Goal: Information Seeking & Learning: Learn about a topic

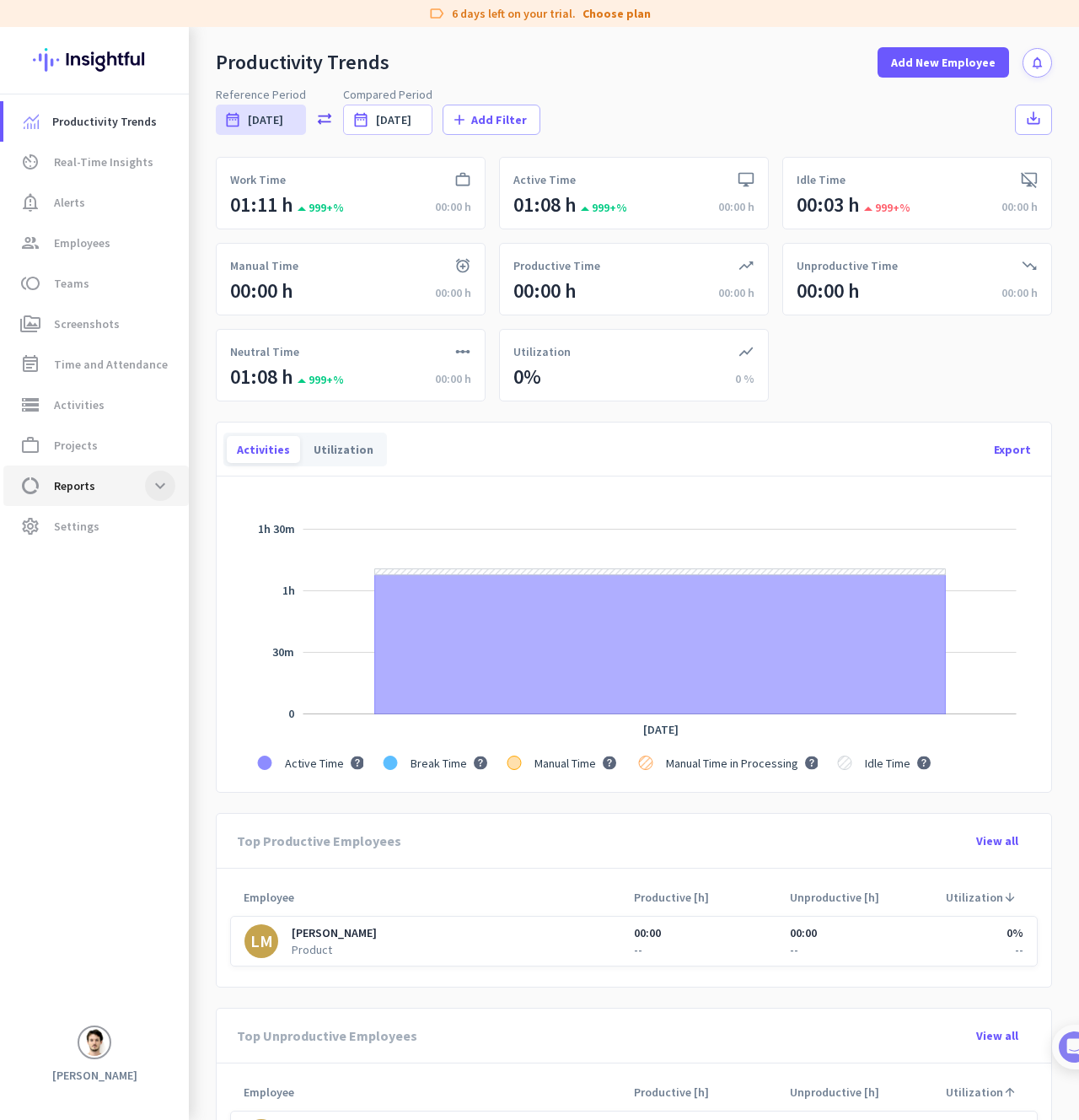
click at [148, 474] on span at bounding box center [160, 486] width 31 height 31
click at [117, 688] on span "Location Insights" at bounding box center [82, 688] width 131 height 41
type input "[DATE] - [DATE]"
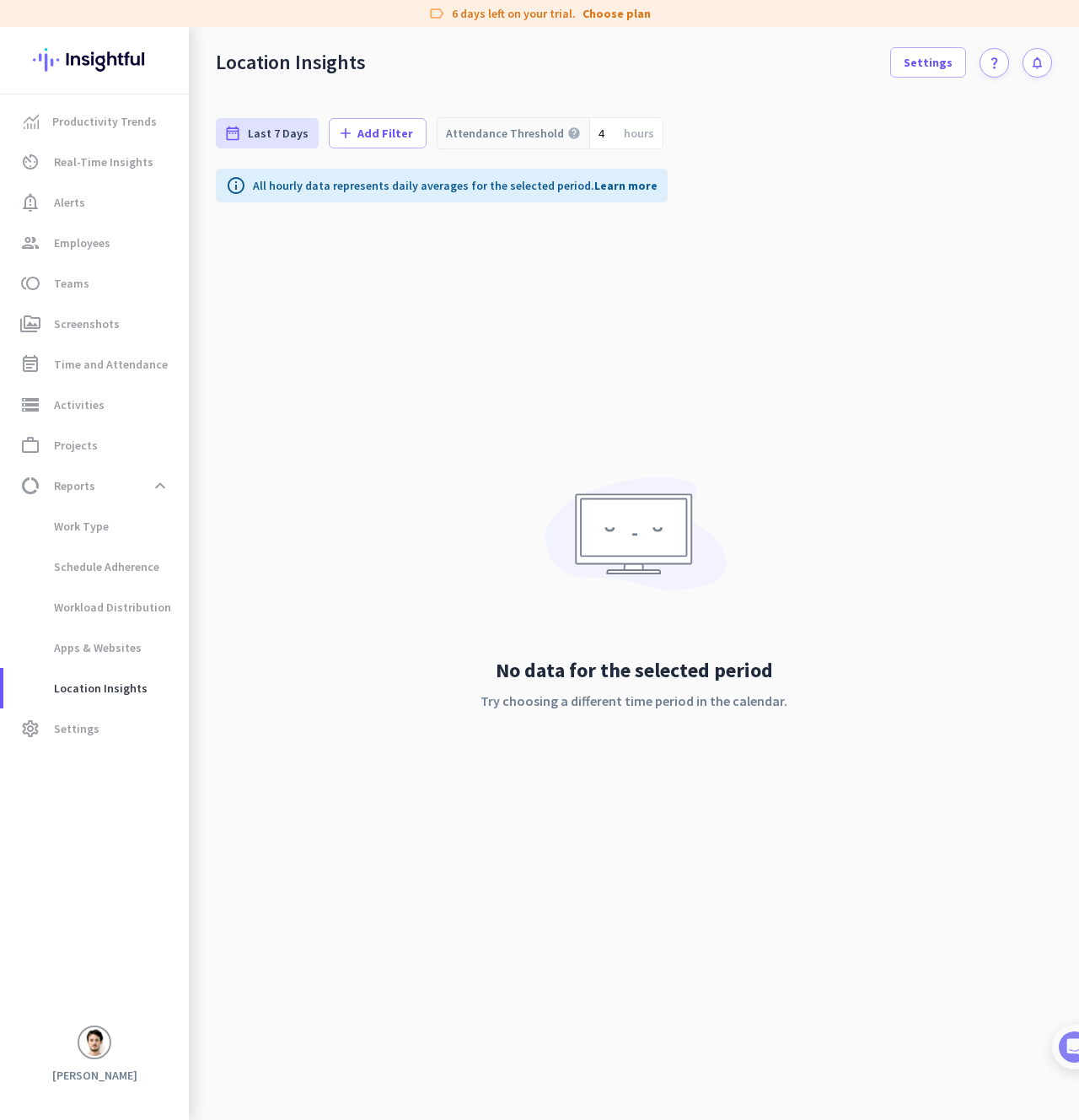
drag, startPoint x: 568, startPoint y: 700, endPoint x: 851, endPoint y: 693, distance: 283.1
click at [851, 693] on div "date_range Last 7 Days [DATE] - [DATE] add Add Filter Attendance Threshold help…" at bounding box center [634, 608] width 890 height 1022
drag, startPoint x: 834, startPoint y: 707, endPoint x: 750, endPoint y: 338, distance: 378.4
click at [750, 338] on div "date_range Last 7 Days [DATE] - [DATE] add Add Filter Attendance Threshold help…" at bounding box center [634, 608] width 890 height 1022
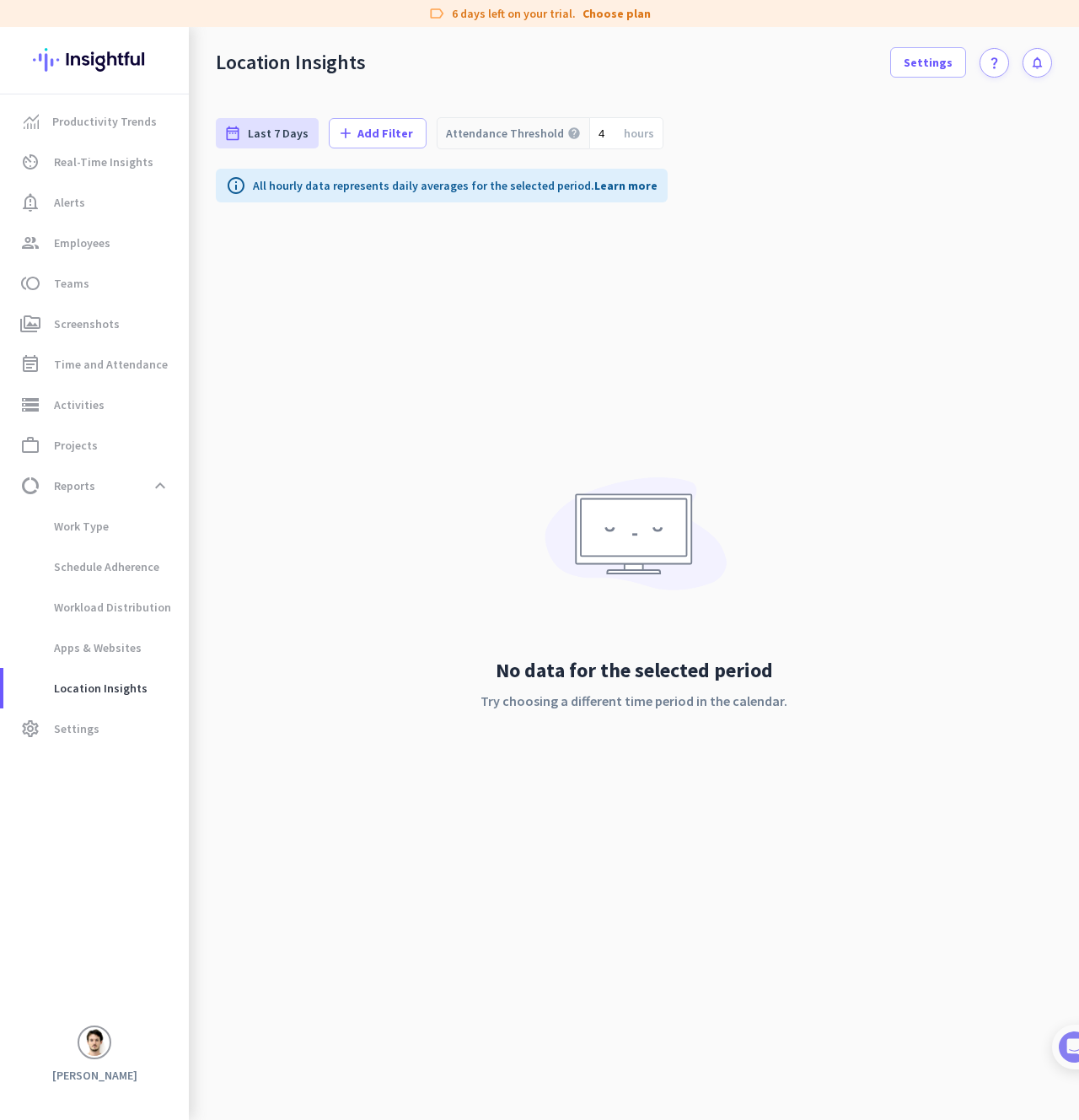
click at [754, 321] on div "date_range Last 7 Days [DATE] - [DATE] add Add Filter Attendance Threshold help…" at bounding box center [634, 608] width 890 height 1022
click at [300, 441] on div "date_range Last 7 Days [DATE] - [DATE] add Add Filter Attendance Threshold help…" at bounding box center [634, 608] width 890 height 1022
drag, startPoint x: 312, startPoint y: 351, endPoint x: 199, endPoint y: 21, distance: 348.8
click at [199, 21] on div "label 6 days left on your trial. Choose plan Productivity Trends av_timer Real-…" at bounding box center [539, 560] width 1079 height 1120
click at [211, 59] on div "Location Insights Settings question_mark notifications" at bounding box center [634, 51] width 890 height 50
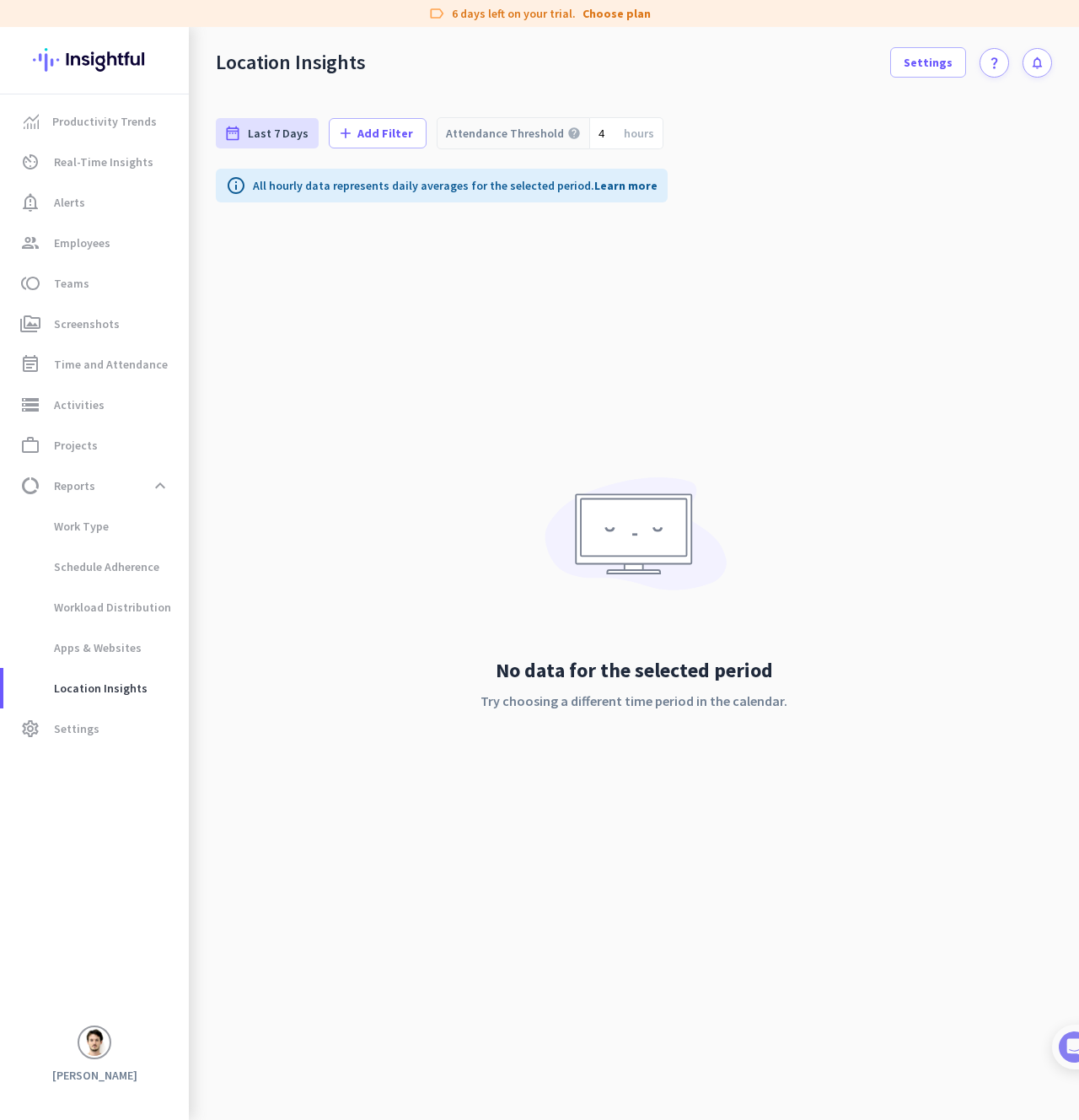
click at [584, 93] on div "Location Insights Settings question_mark notifications date_range Last 7 Days […" at bounding box center [634, 573] width 890 height 1093
drag, startPoint x: 418, startPoint y: 6, endPoint x: 569, endPoint y: 274, distance: 307.6
click at [539, 278] on div "label 6 days left on your trial. Choose plan Productivity Trends av_timer Real-…" at bounding box center [539, 560] width 1079 height 1120
click at [639, 269] on div "date_range Last 7 Days [DATE] - [DATE] add Add Filter Attendance Threshold help…" at bounding box center [634, 608] width 890 height 1022
click at [797, 100] on div "date_range Last 7 Days [DATE] - [DATE] add Add Filter Attendance Threshold help…" at bounding box center [634, 134] width 837 height 71
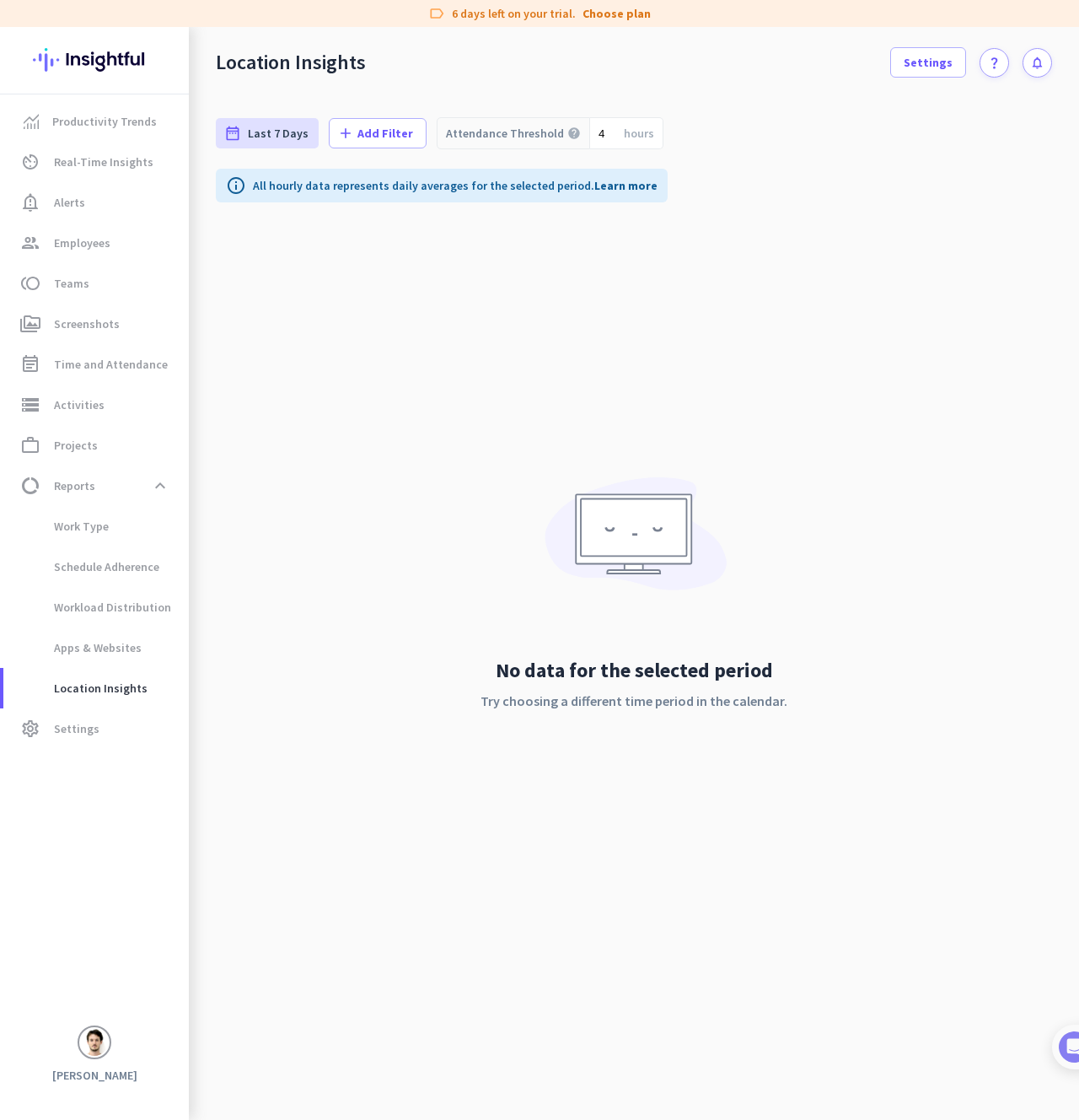
drag, startPoint x: 378, startPoint y: 15, endPoint x: 592, endPoint y: 334, distance: 384.1
click at [591, 334] on div "label 6 days left on your trial. Choose plan Productivity Trends av_timer Real-…" at bounding box center [539, 560] width 1079 height 1120
click at [596, 329] on div "date_range Last 7 Days [DATE] - [DATE] add Add Filter Attendance Threshold help…" at bounding box center [634, 608] width 890 height 1022
click at [601, 359] on div "date_range Last 7 Days [DATE] - [DATE] add Add Filter Attendance Threshold help…" at bounding box center [634, 608] width 890 height 1022
drag, startPoint x: 602, startPoint y: 345, endPoint x: 329, endPoint y: 9, distance: 432.9
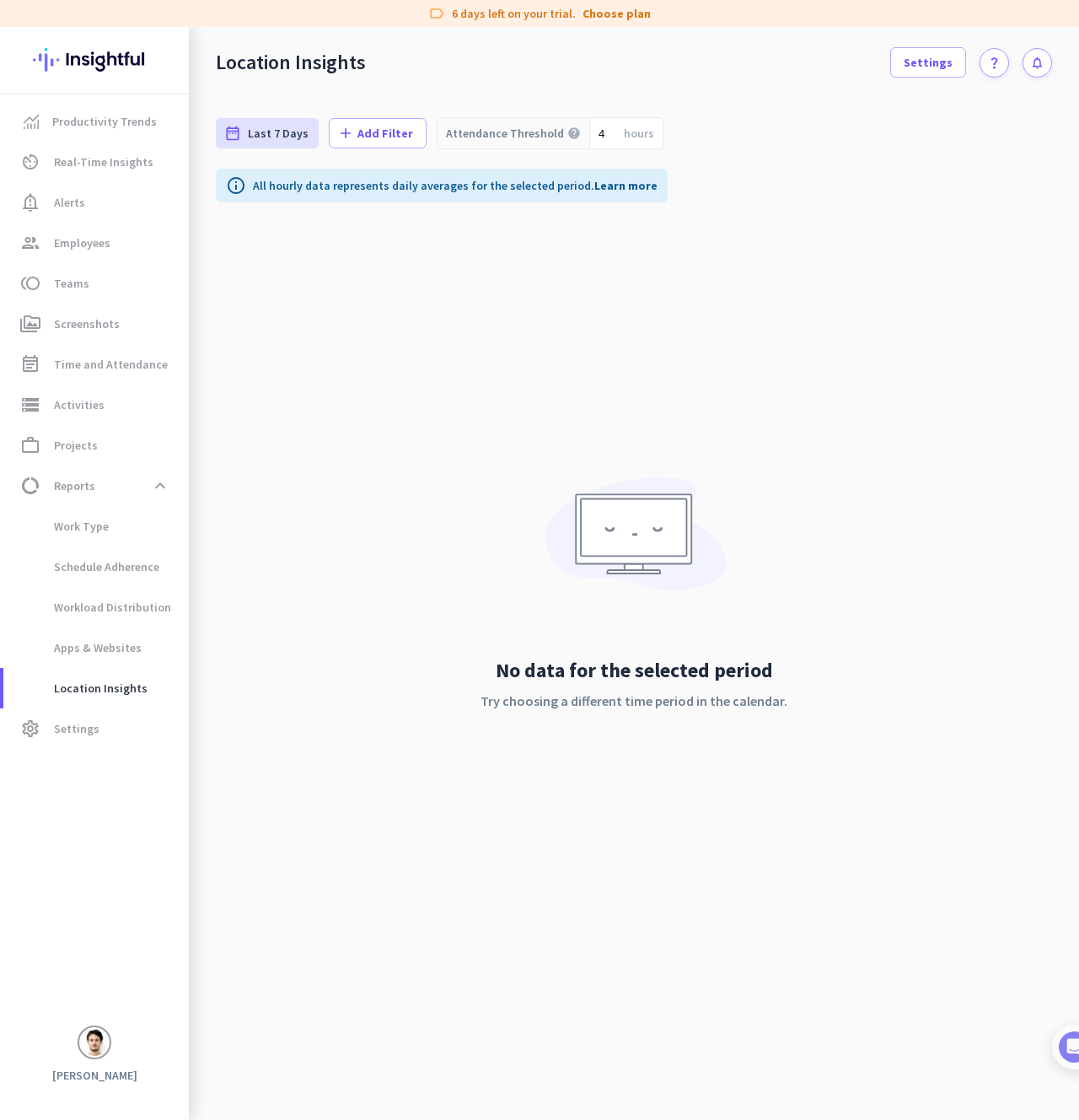
click at [329, 9] on div "label 6 days left on your trial. Choose plan Productivity Trends av_timer Real-…" at bounding box center [539, 560] width 1079 height 1120
click at [318, 8] on div "label 6 days left on your trial. Choose plan" at bounding box center [539, 13] width 1079 height 27
